Goal: Use online tool/utility: Utilize a website feature to perform a specific function

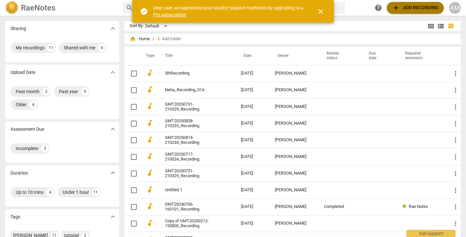
click at [396, 11] on span "add" at bounding box center [396, 8] width 8 height 8
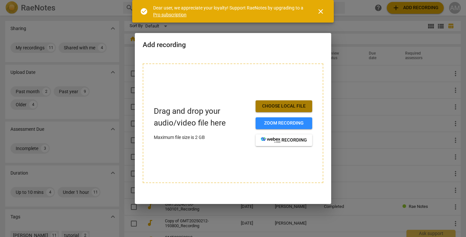
click at [267, 102] on button "Choose local file" at bounding box center [284, 107] width 57 height 12
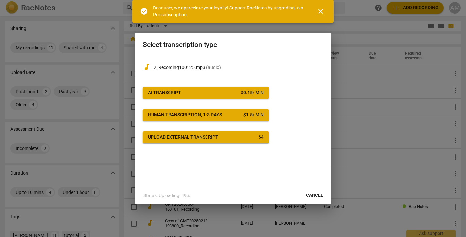
click at [213, 92] on span "AI Transcript $ 0.15 / min" at bounding box center [206, 93] width 116 height 7
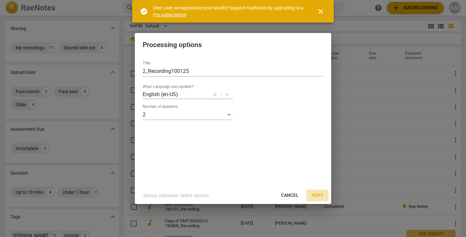
click at [320, 192] on button "Next" at bounding box center [317, 196] width 22 height 12
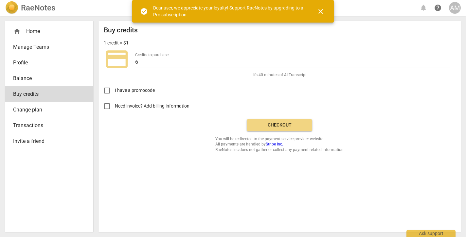
click at [295, 125] on span "Checkout" at bounding box center [279, 125] width 55 height 7
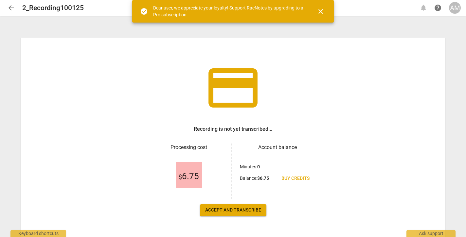
click at [230, 211] on span "Accept and transcribe" at bounding box center [233, 210] width 56 height 7
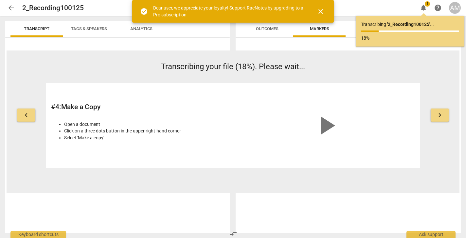
click at [372, 64] on p "Transcribing your file (18%). Please wait..." at bounding box center [233, 66] width 375 height 11
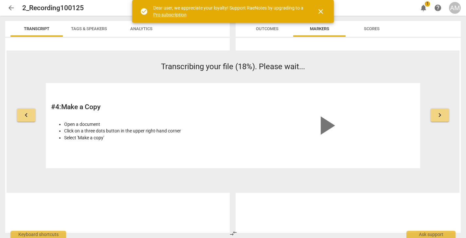
click at [321, 13] on span "close" at bounding box center [321, 12] width 8 height 8
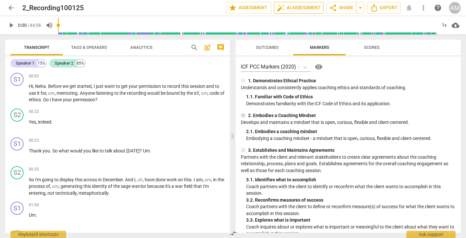
click at [301, 10] on span "auto_fix_high AI Assessment" at bounding box center [299, 8] width 44 height 8
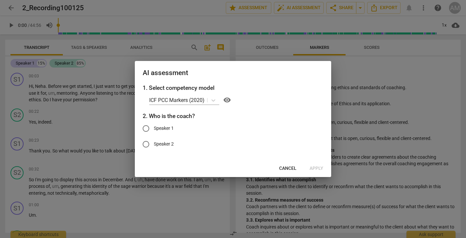
click at [145, 127] on input "Speaker 1" at bounding box center [146, 128] width 16 height 16
radio input "true"
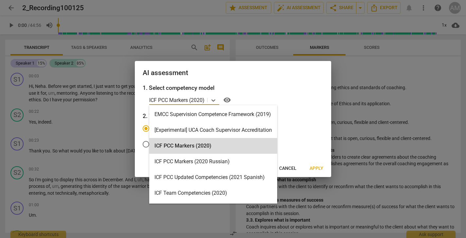
click at [182, 104] on div "ICF PCC Markers (2020)" at bounding box center [178, 99] width 58 height 9
click at [183, 102] on p "ICF PCC Markers (2020)" at bounding box center [176, 100] width 55 height 8
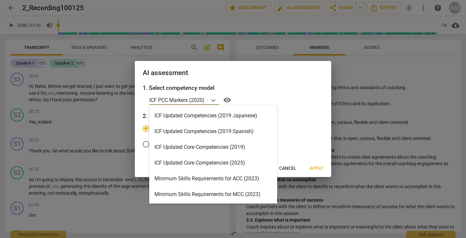
scroll to position [94, 0]
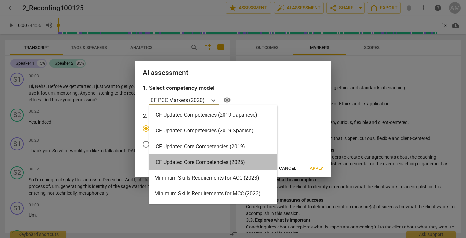
click at [173, 166] on div "ICF Updated Core Competencies (2025)" at bounding box center [213, 162] width 128 height 16
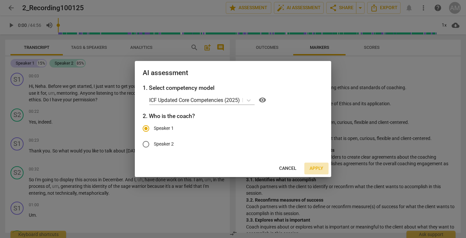
click at [313, 167] on span "Apply" at bounding box center [317, 168] width 14 height 7
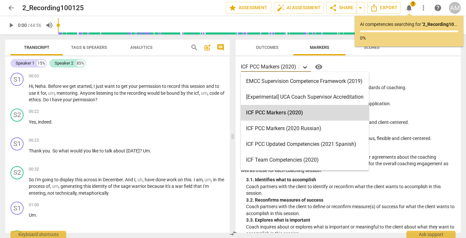
click at [303, 68] on icon at bounding box center [305, 67] width 7 height 7
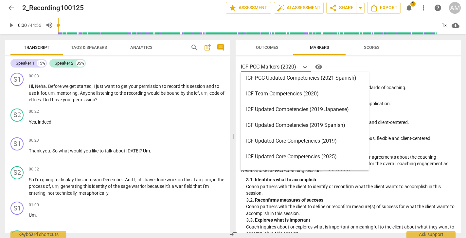
scroll to position [68, 0]
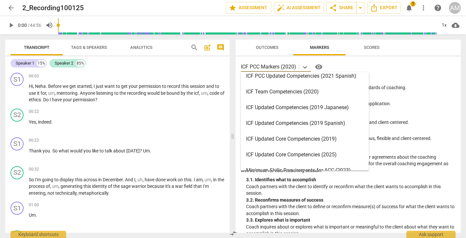
click at [285, 154] on div "ICF Updated Core Competencies (2025)" at bounding box center [305, 155] width 128 height 16
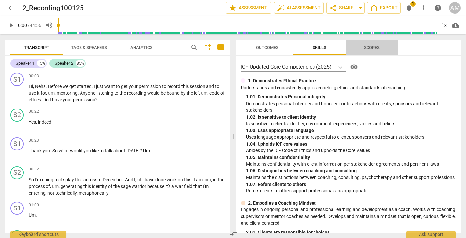
click at [371, 51] on span "Scores" at bounding box center [371, 47] width 31 height 9
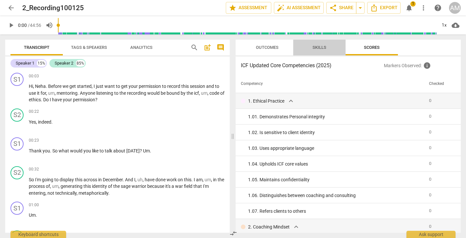
click at [324, 49] on span "Skills" at bounding box center [320, 47] width 14 height 5
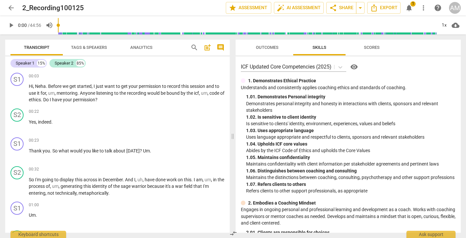
click at [275, 48] on span "Outcomes" at bounding box center [267, 47] width 23 height 5
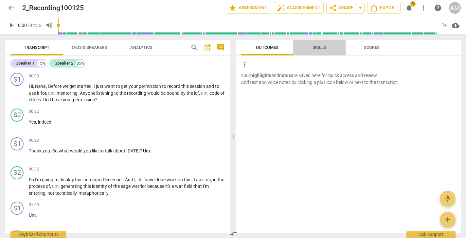
click at [311, 50] on span "Skills" at bounding box center [319, 47] width 29 height 9
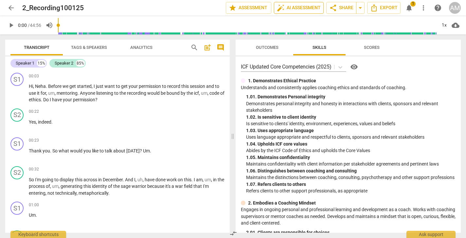
click at [300, 10] on span "auto_fix_high AI Assessment" at bounding box center [299, 8] width 44 height 8
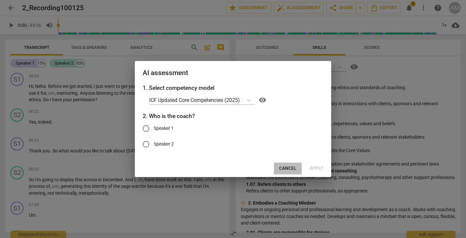
click at [281, 169] on span "Cancel" at bounding box center [287, 168] width 17 height 7
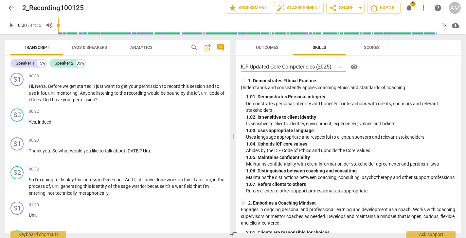
scroll to position [0, 0]
click at [408, 8] on span "notifications" at bounding box center [409, 8] width 8 height 8
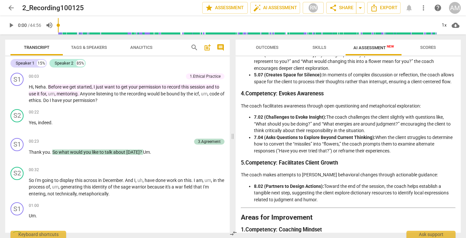
scroll to position [127, 0]
